Goal: Information Seeking & Learning: Learn about a topic

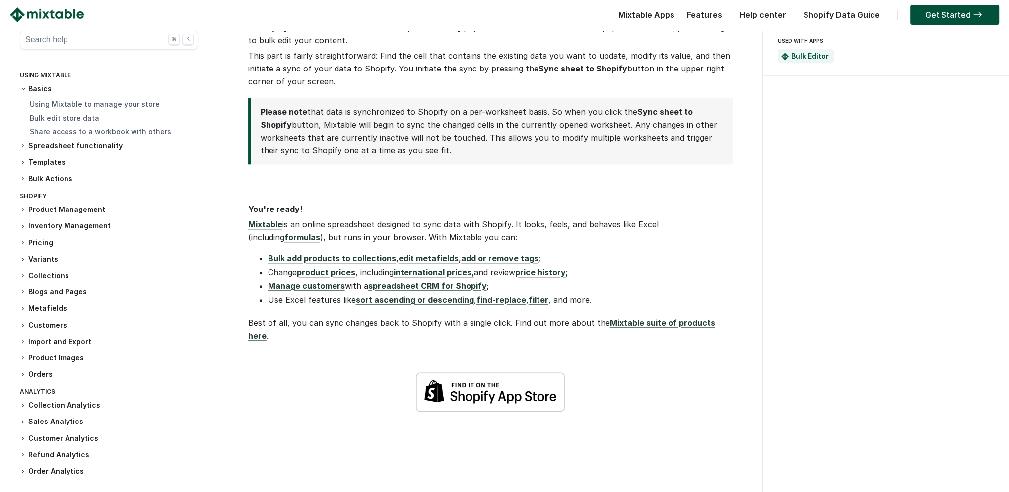
scroll to position [1341, 0]
click at [620, 319] on link "Mixtable suite of products here" at bounding box center [481, 330] width 467 height 23
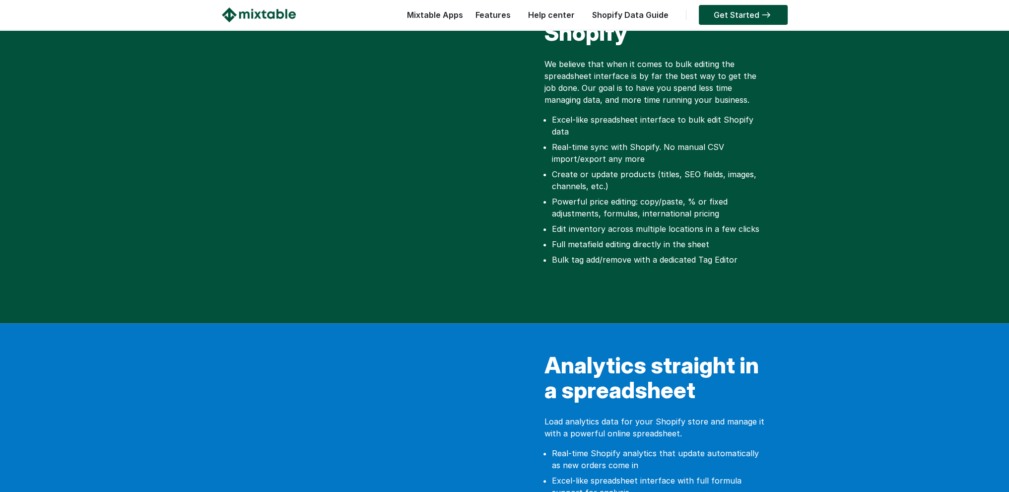
scroll to position [348, 0]
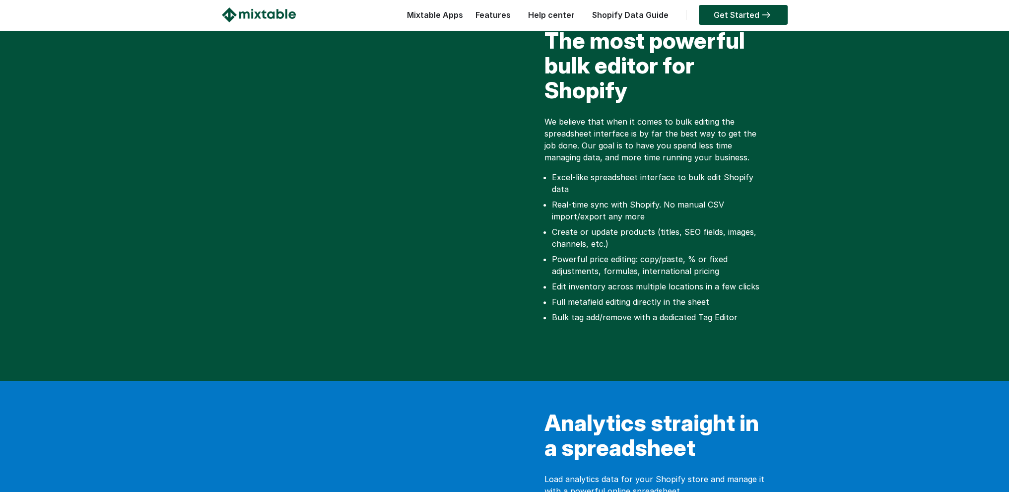
click at [413, 331] on div at bounding box center [363, 189] width 283 height 323
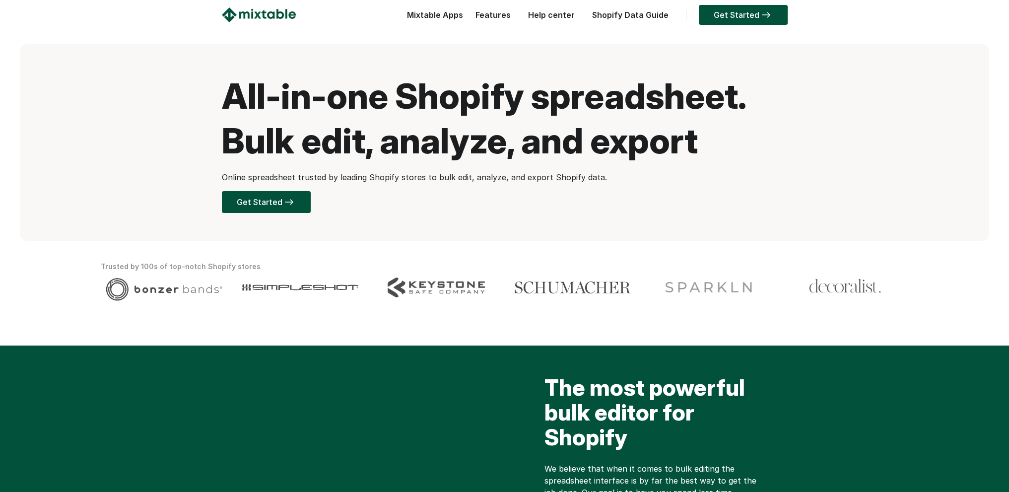
scroll to position [0, 0]
click at [498, 15] on link "Features" at bounding box center [493, 15] width 45 height 10
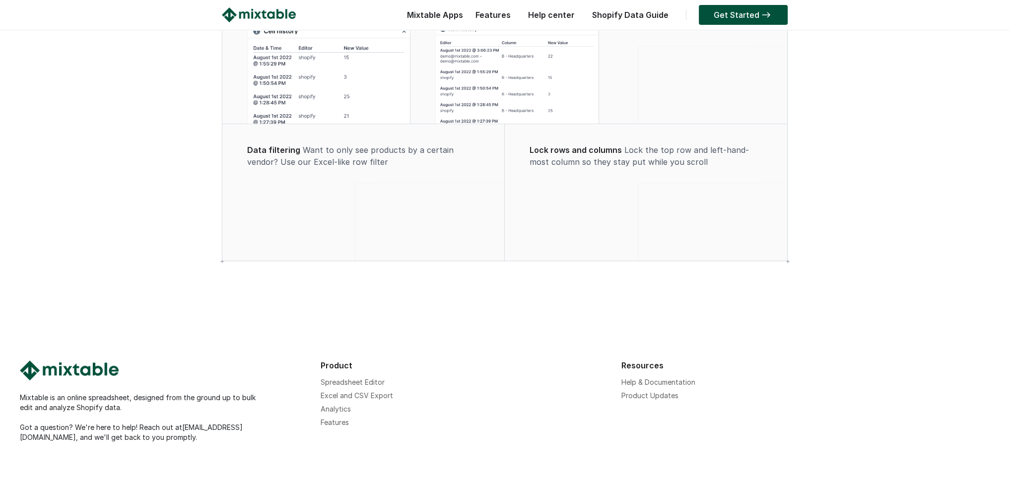
scroll to position [745, 0]
click at [339, 411] on link "Analytics" at bounding box center [336, 409] width 30 height 8
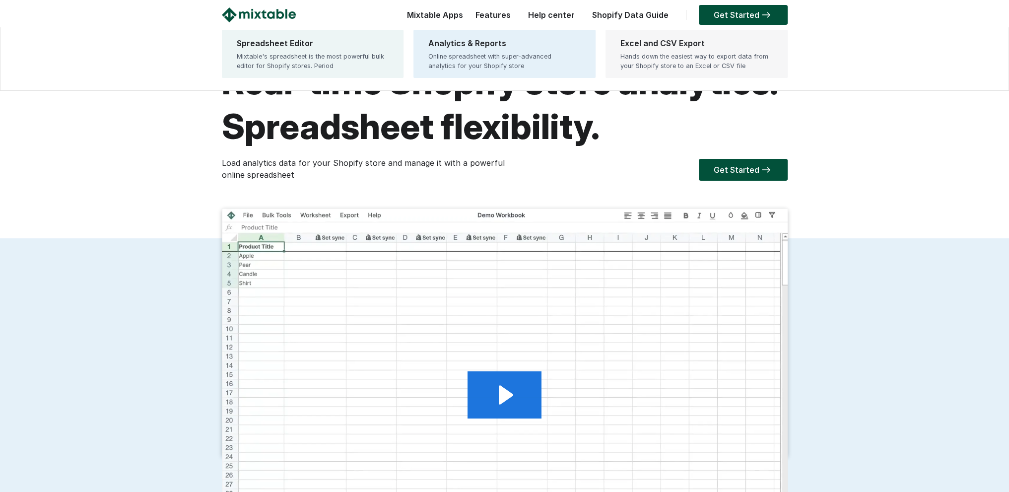
click at [668, 61] on div "Hands down the easiest way to export data from your Shopify store to an Excel o…" at bounding box center [697, 61] width 152 height 19
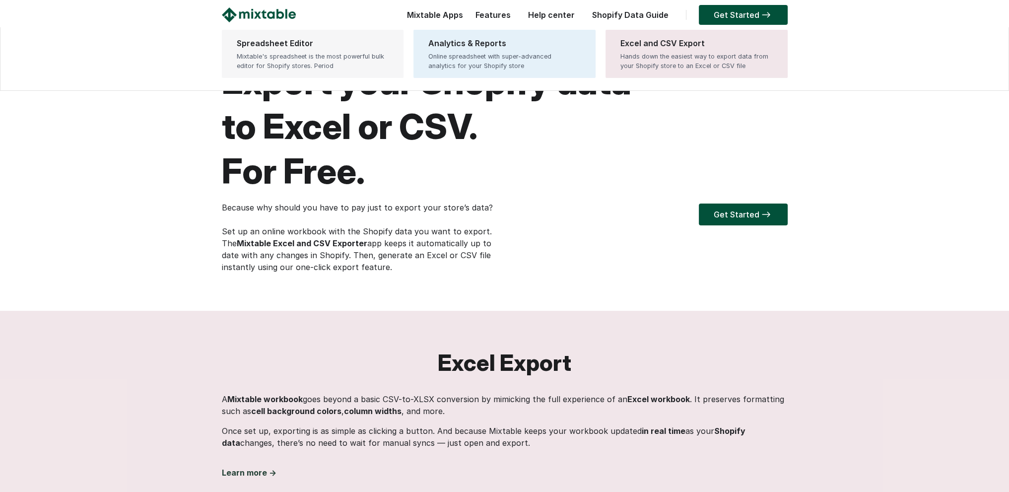
click at [341, 55] on div "Mixtable's spreadsheet is the most powerful bulk editor for Shopify stores. Per…" at bounding box center [313, 61] width 152 height 19
